Goal: Transaction & Acquisition: Purchase product/service

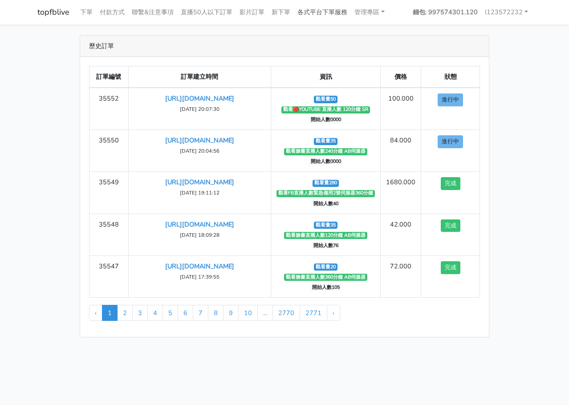
click at [337, 16] on link "各式平台下單服務" at bounding box center [322, 12] width 57 height 17
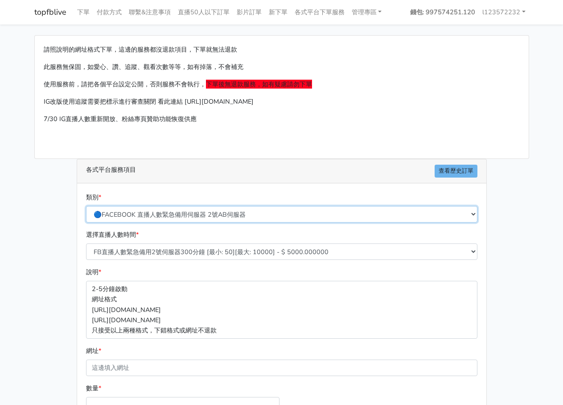
click at [232, 212] on select "🔵FACEBOOK 直播人數緊急備用伺服器 2號AB伺服器 🔵FACEBOOK 網軍專用貼文留言 安全保密 🔵9/30 FACEBOOK 直播人數緩慢進場緩慢…" at bounding box center [281, 214] width 391 height 16
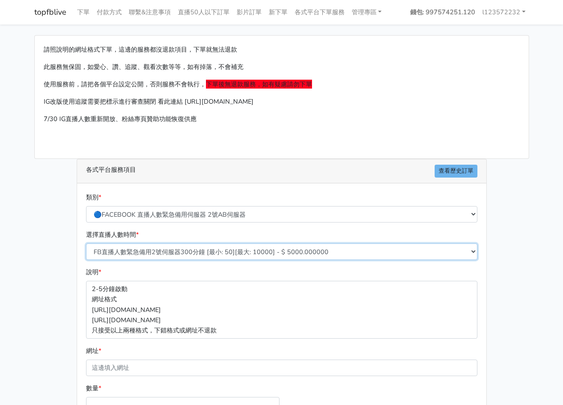
click at [247, 249] on select "FB直播人數緊急備用2號伺服器300分鐘 [最小: 50][最大: 10000] - $ 5000.000000 FB直播人數緊急備用2號伺服器60分鐘 [最…" at bounding box center [281, 252] width 391 height 16
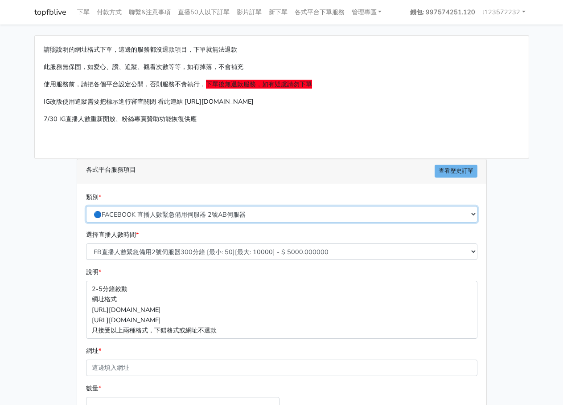
click at [231, 212] on select "🔵FACEBOOK 直播人數緊急備用伺服器 2號AB伺服器 🔵FACEBOOK 網軍專用貼文留言 安全保密 🔵9/30 FACEBOOK 直播人數緩慢進場緩慢…" at bounding box center [281, 214] width 391 height 16
select select "🔵FACEBOOK 直播人數 AB伺服器"
click at [86, 206] on select "🔵FACEBOOK 直播人數緊急備用伺服器 2號AB伺服器 🔵FACEBOOK 網軍專用貼文留言 安全保密 🔵9/30 FACEBOOK 直播人數緩慢進場緩慢…" at bounding box center [281, 214] width 391 height 16
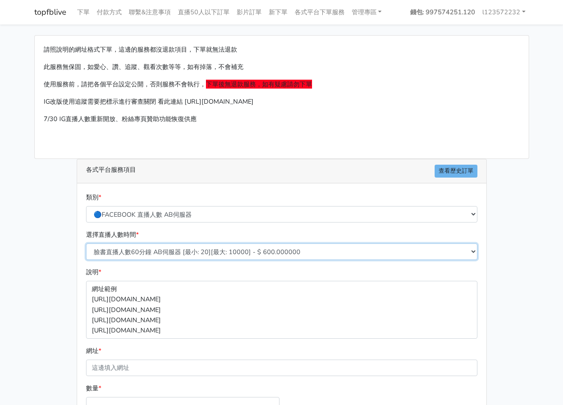
click at [225, 250] on select "臉書直播人數60分鐘 AB伺服器 [最小: 20][最大: 10000] - $ 600.000000 臉書直播人數90分鐘 AB伺服器 [最小: 20][最…" at bounding box center [281, 252] width 391 height 16
